Goal: Information Seeking & Learning: Learn about a topic

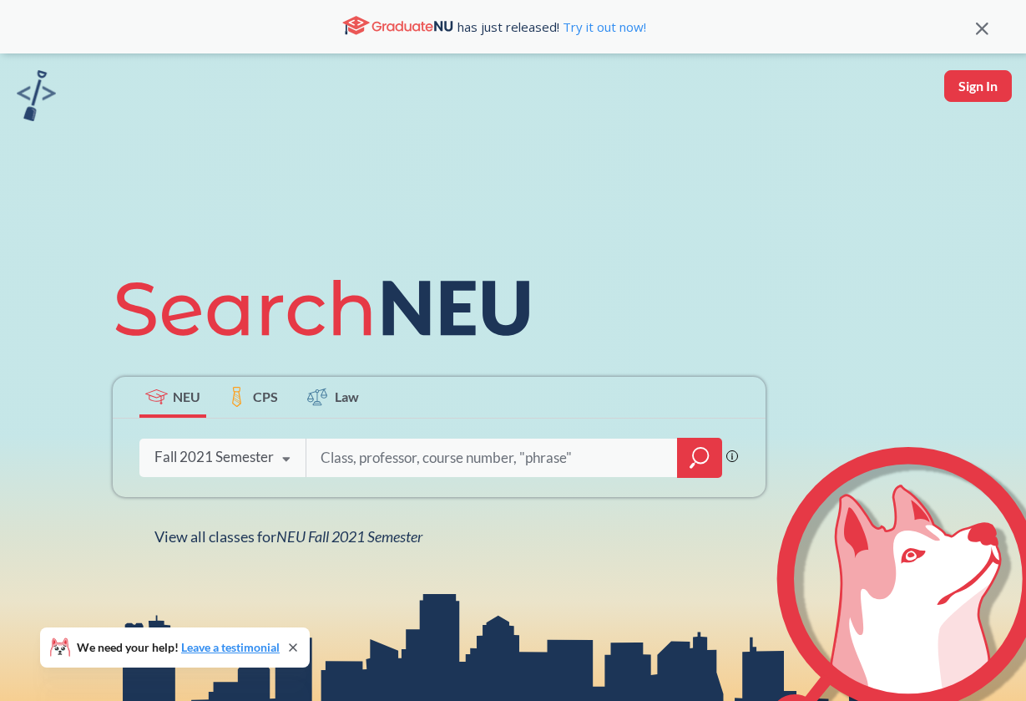
click at [237, 458] on div "Fall 2021 Semester" at bounding box center [213, 457] width 119 height 18
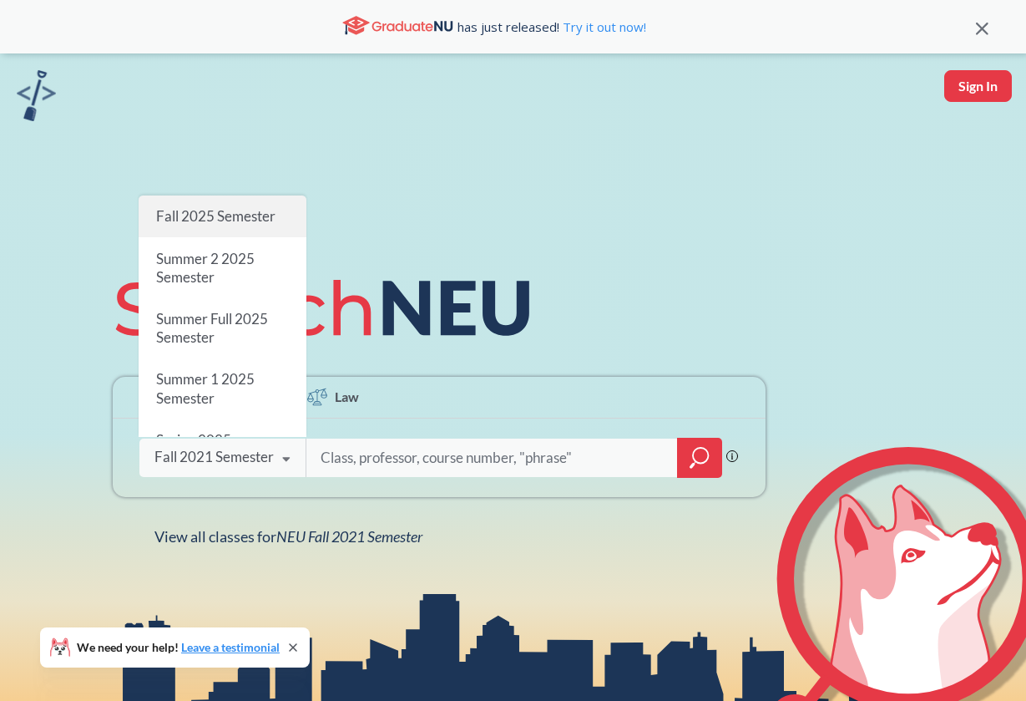
click at [244, 217] on span "Fall 2025 Semester" at bounding box center [214, 216] width 119 height 18
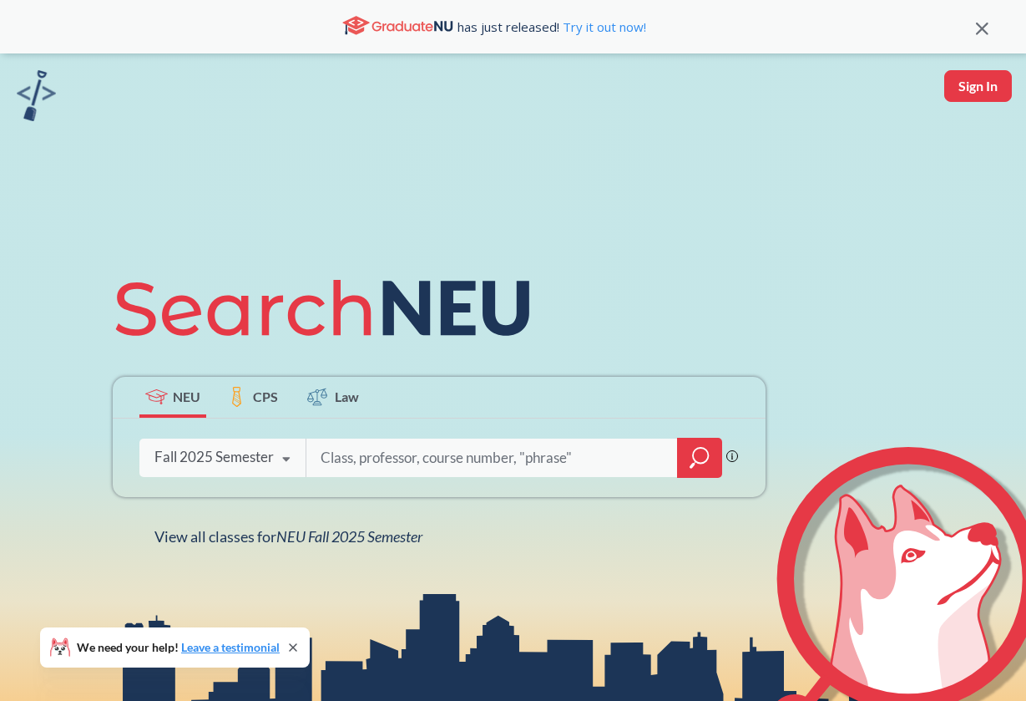
click at [370, 455] on input "search" at bounding box center [492, 457] width 347 height 35
type input "binf6250"
click at [696, 455] on icon "magnifying glass" at bounding box center [700, 457] width 20 height 23
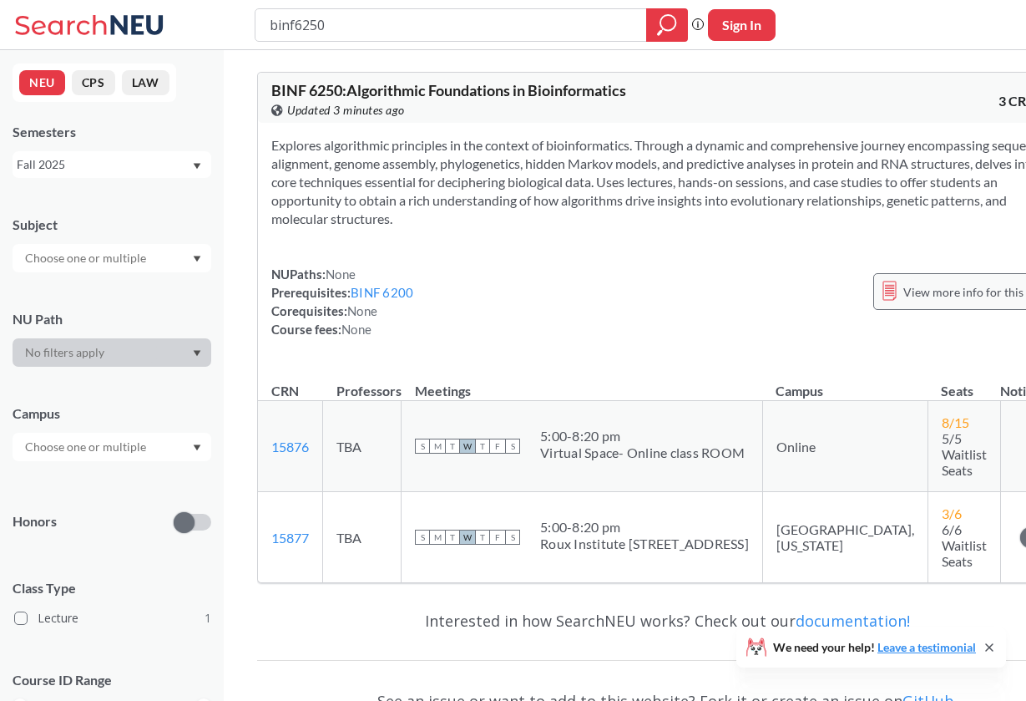
click at [903, 302] on span "View more info for this class" at bounding box center [977, 291] width 148 height 21
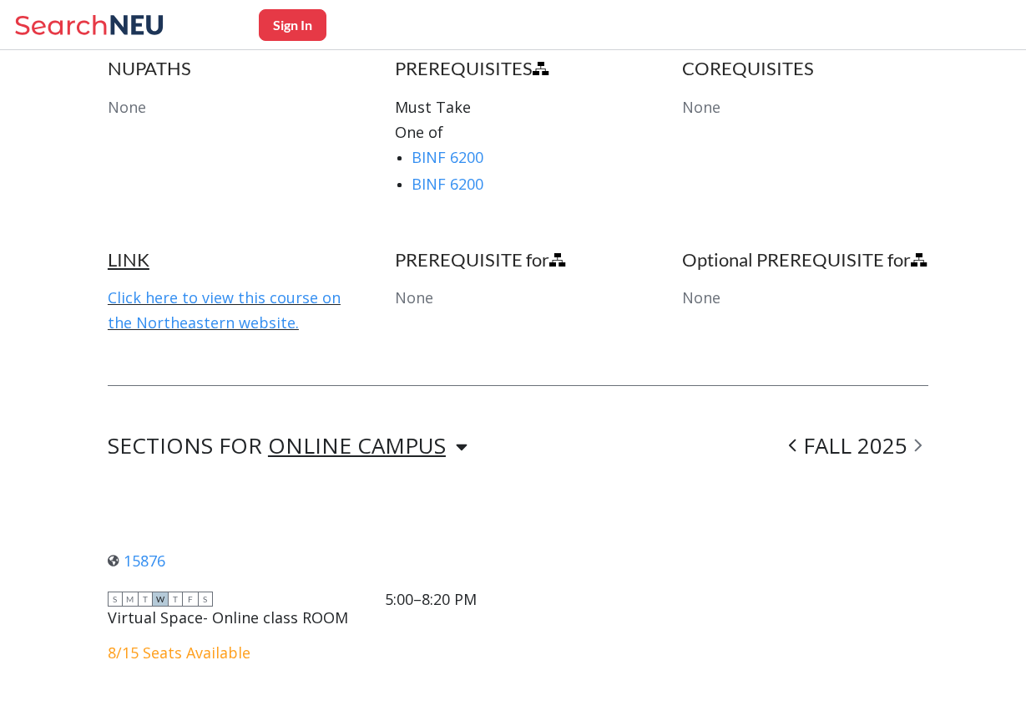
scroll to position [926, 0]
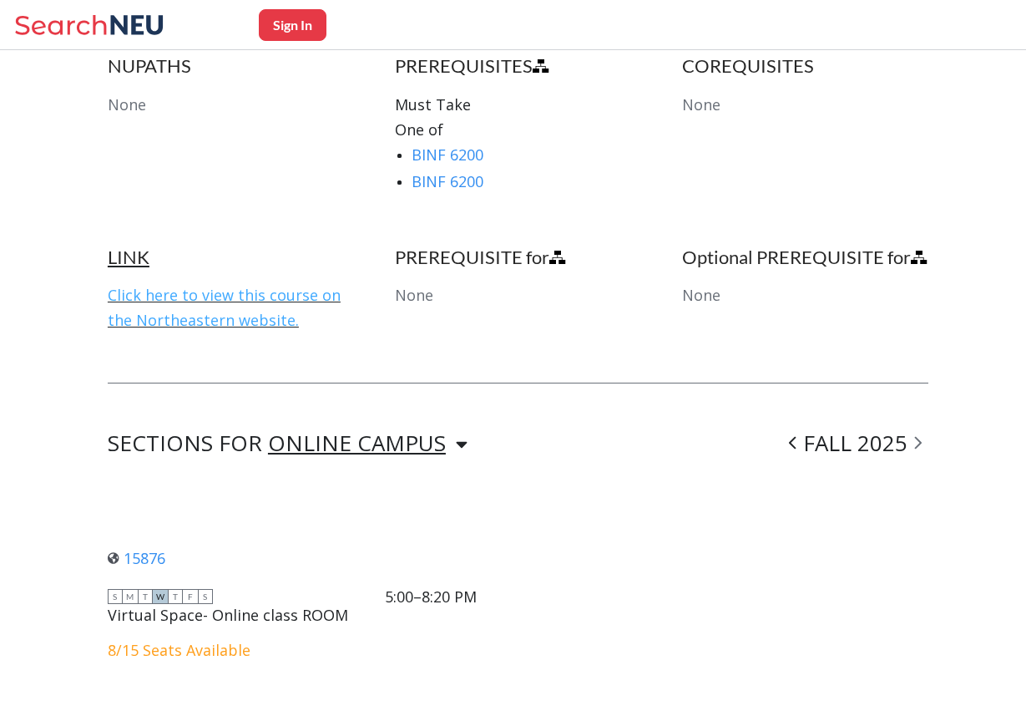
click at [315, 291] on link "Click here to view this course on the Northeastern website." at bounding box center [224, 307] width 233 height 45
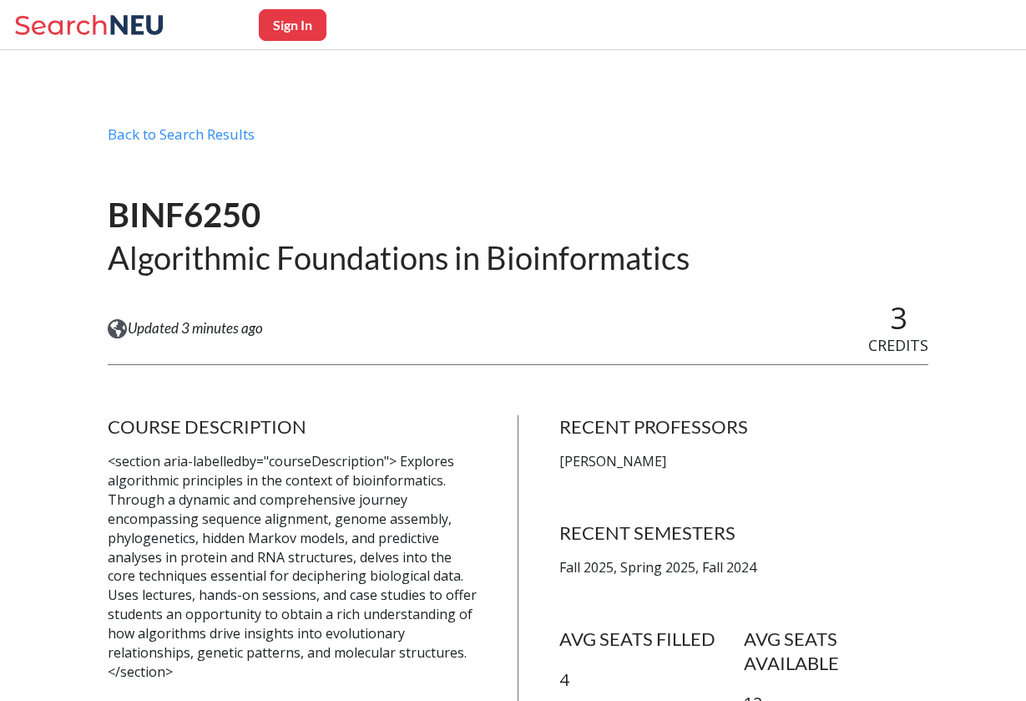
scroll to position [0, 0]
